Goal: Information Seeking & Learning: Understand process/instructions

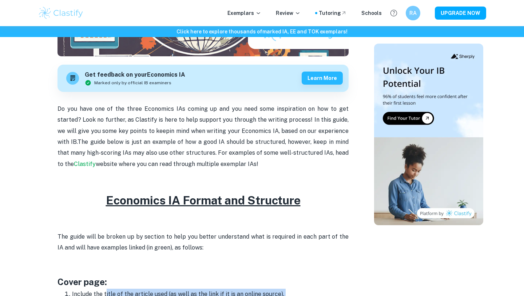
scroll to position [196, 0]
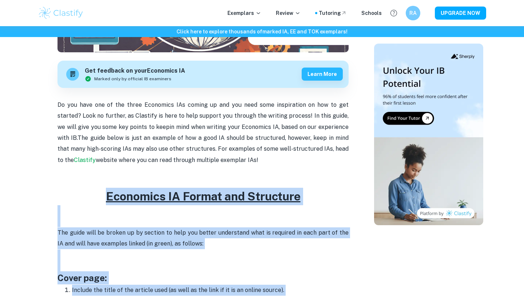
drag, startPoint x: 166, startPoint y: 123, endPoint x: 102, endPoint y: 201, distance: 101.0
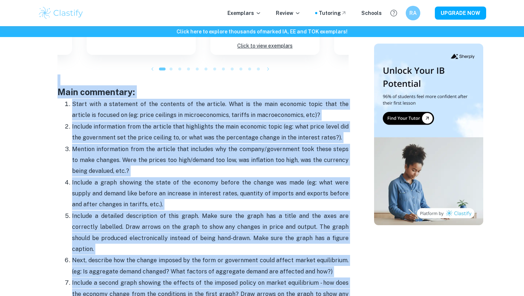
click at [102, 201] on p "Include a graph showing the state of the economy before the change was made (eg…" at bounding box center [210, 193] width 276 height 33
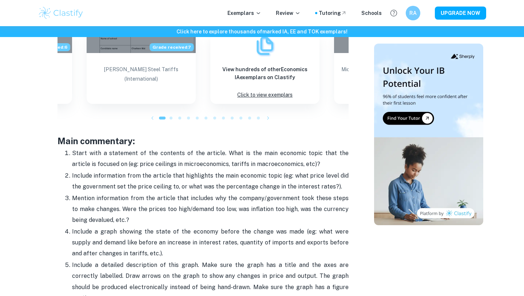
scroll to position [665, 0]
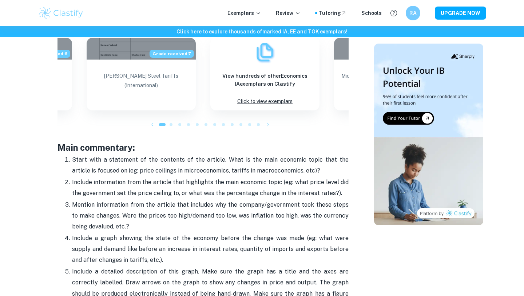
drag, startPoint x: 128, startPoint y: 178, endPoint x: 59, endPoint y: 138, distance: 79.8
click at [59, 138] on div "Do you have one of the three Economics IAs coming up and you need some inspirat…" at bounding box center [202, 76] width 291 height 891
copy div "Main commentary: Start with a statement of the contents of the article. What is…"
click at [144, 159] on p "Start with a statement of the contents of the article. What is the main economi…" at bounding box center [210, 166] width 276 height 22
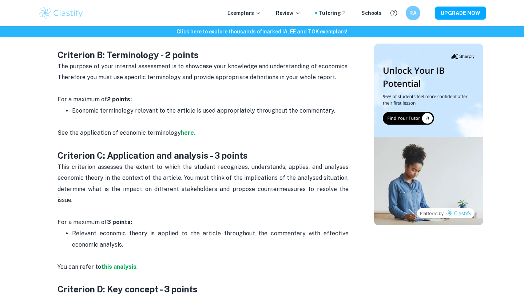
scroll to position [434, 0]
